Goal: Information Seeking & Learning: Learn about a topic

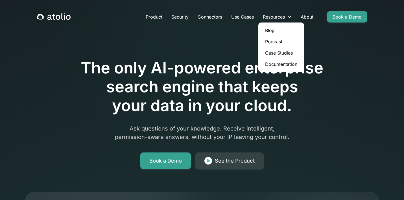
click at [277, 28] on link "Blog" at bounding box center [280, 30] width 41 height 11
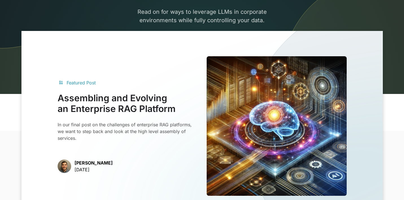
scroll to position [186, 0]
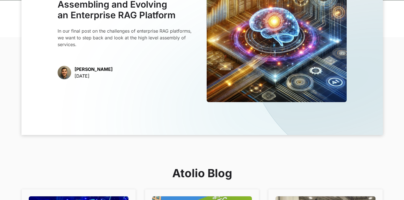
click at [116, 16] on h3 "Assembling and Evolving an Enterprise RAG Platform" at bounding box center [128, 10] width 140 height 22
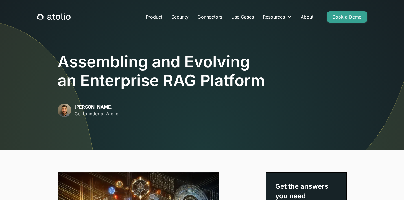
click at [56, 16] on icon "home" at bounding box center [54, 16] width 34 height 7
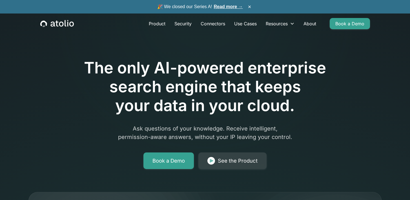
click at [229, 4] on link "Read more →" at bounding box center [228, 6] width 29 height 5
